Goal: Check status

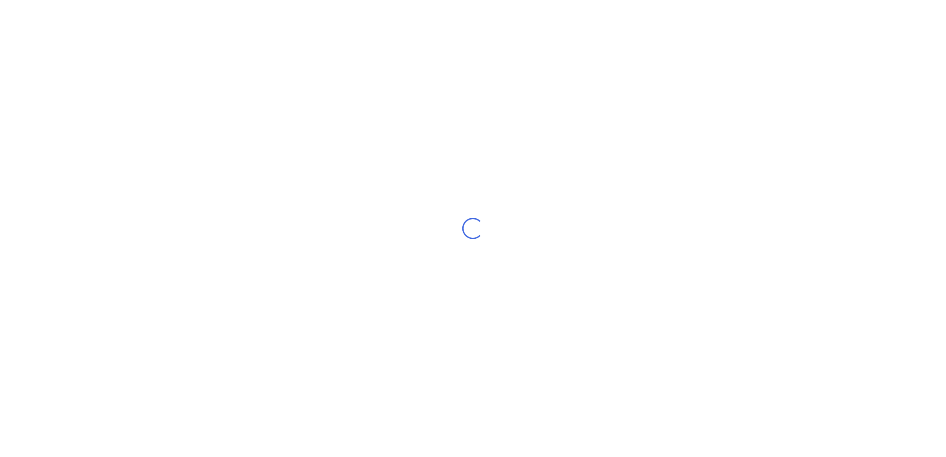
click at [701, 78] on div "Loading..." at bounding box center [473, 228] width 946 height 457
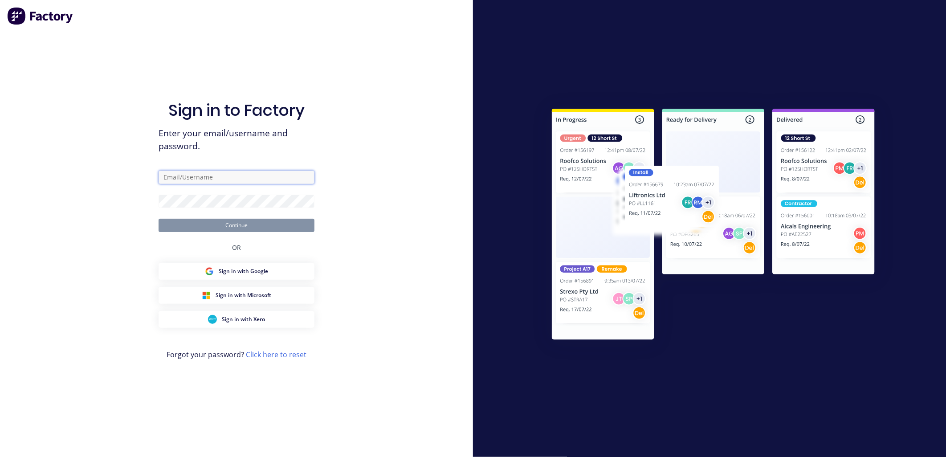
type input "[PERSON_NAME][EMAIL_ADDRESS][DOMAIN_NAME]"
click at [242, 224] on button "Continue" at bounding box center [237, 225] width 156 height 13
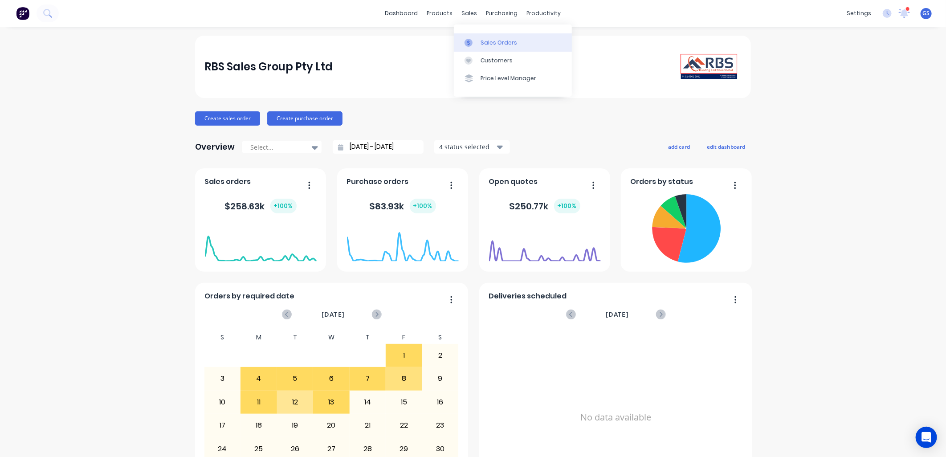
click at [490, 44] on div "Sales Orders" at bounding box center [498, 43] width 37 height 8
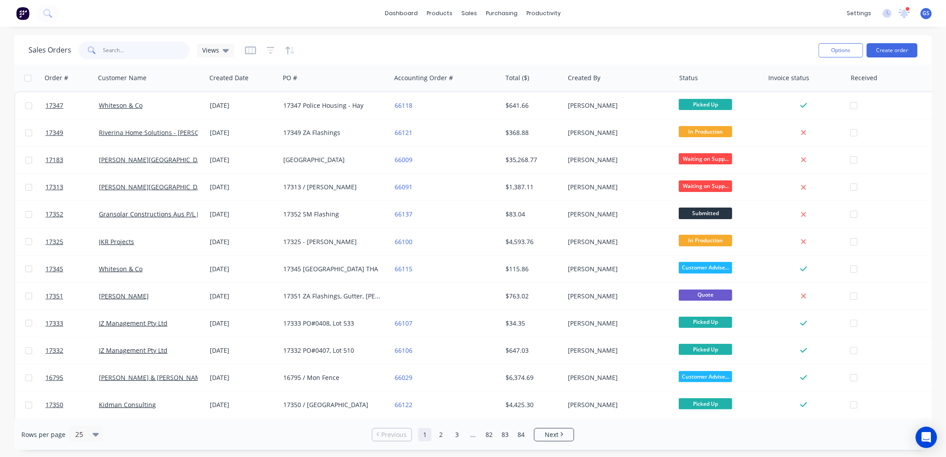
click at [158, 49] on input "text" at bounding box center [146, 50] width 87 height 18
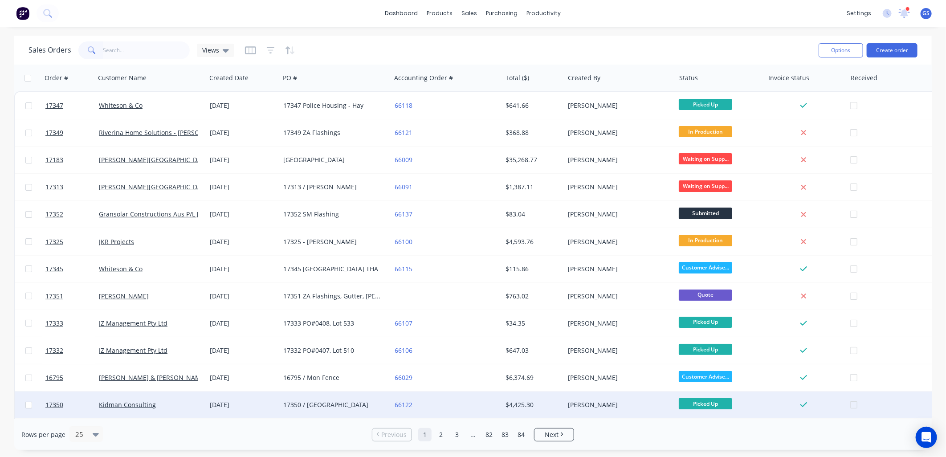
click at [267, 406] on div "[DATE]" at bounding box center [243, 404] width 66 height 9
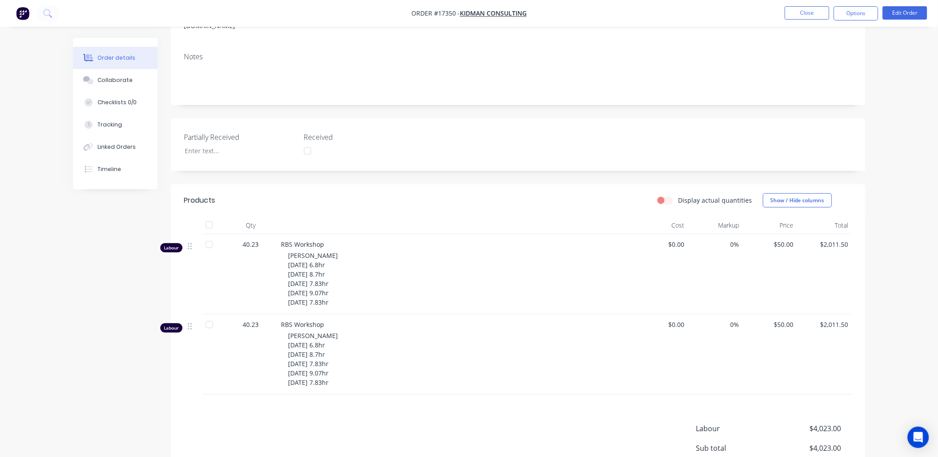
scroll to position [148, 0]
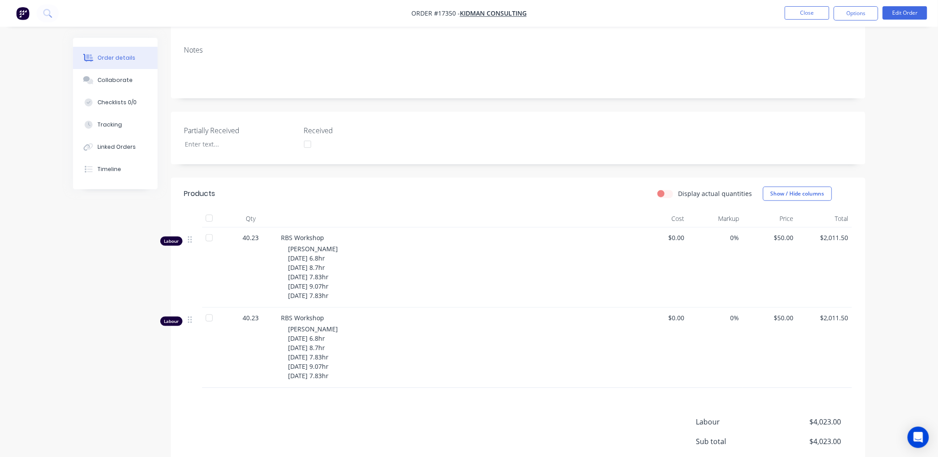
click at [342, 273] on div "[PERSON_NAME] [DATE] 6.8hr [DATE] 8.7hr [DATE] 7.83hr [DATE] 9.07hr [DATE] 7.83…" at bounding box center [460, 272] width 342 height 56
click at [682, 20] on nav "Order #17350 - Kidman Consulting Close Options Edit Order" at bounding box center [469, 13] width 938 height 27
